Goal: Communication & Community: Answer question/provide support

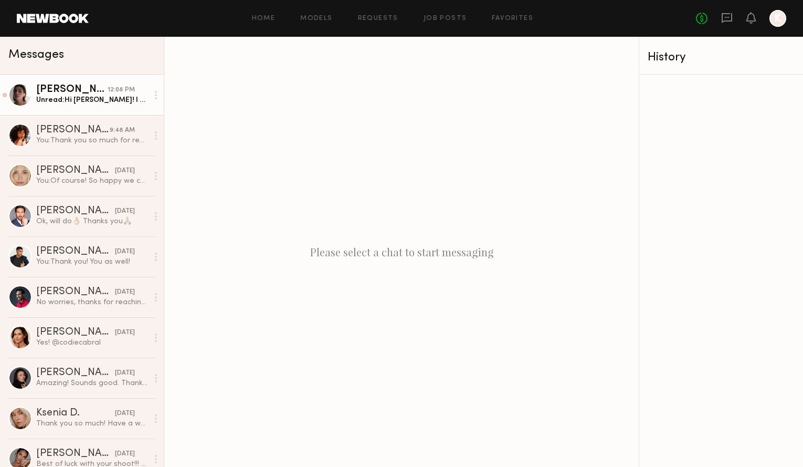
click at [110, 89] on div "12:08 PM" at bounding box center [121, 90] width 27 height 10
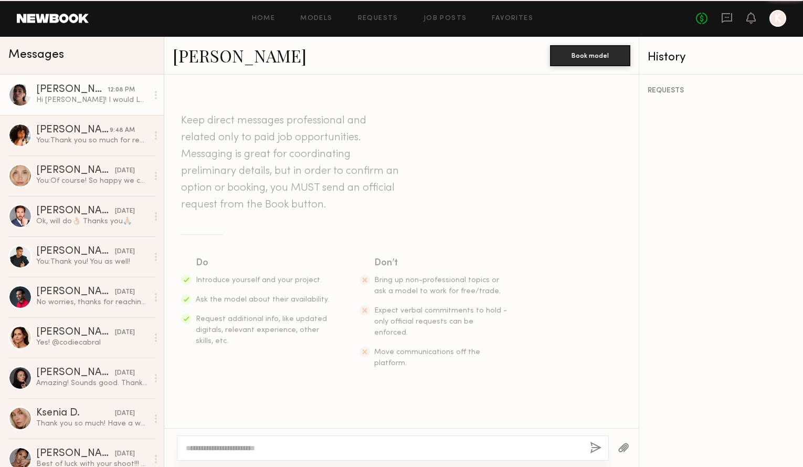
scroll to position [310, 0]
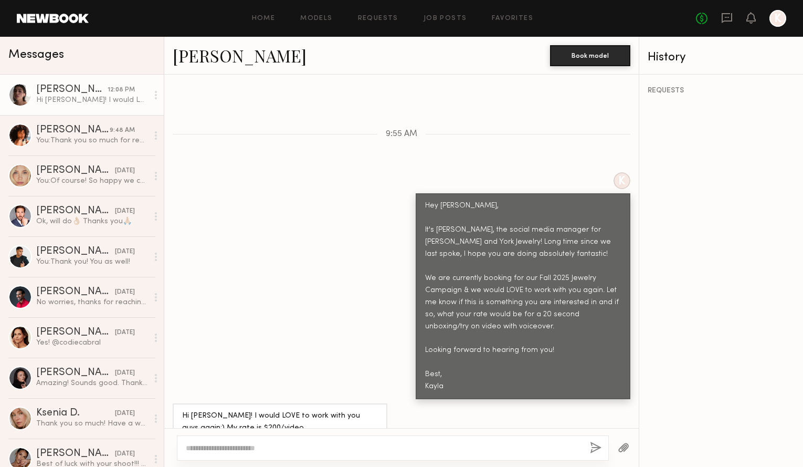
click at [359, 448] on textarea at bounding box center [384, 447] width 396 height 10
click at [340, 449] on textarea at bounding box center [384, 447] width 396 height 10
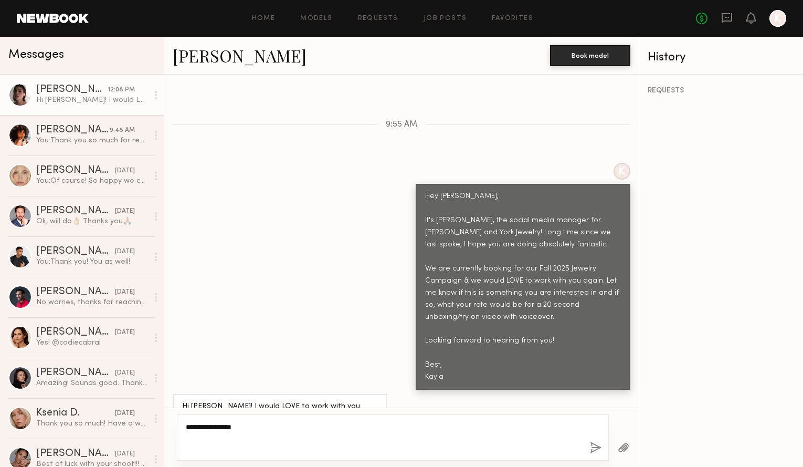
scroll to position [330, 0]
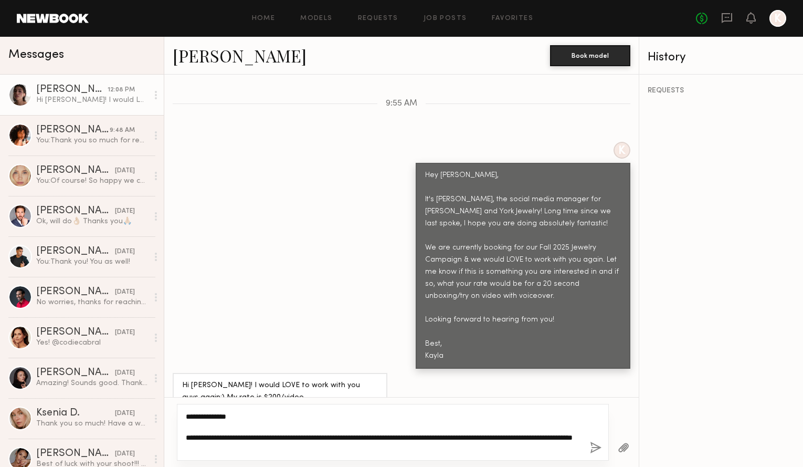
type textarea "**********"
click at [592, 446] on button "button" at bounding box center [596, 447] width 12 height 13
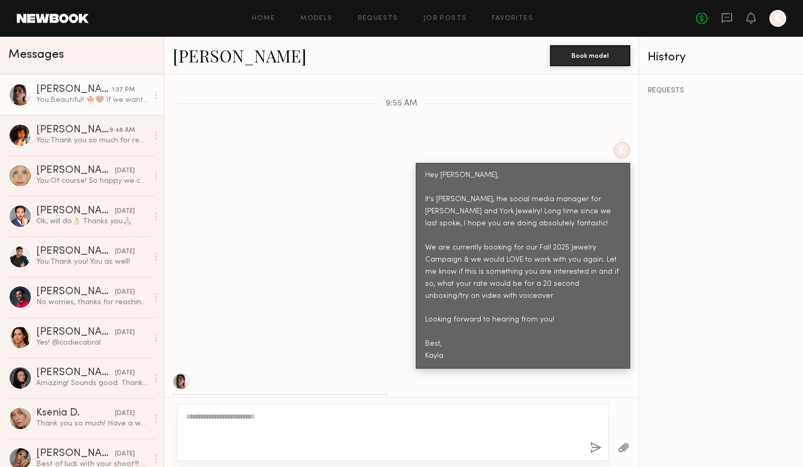
scroll to position [489, 0]
